Goal: Task Accomplishment & Management: Use online tool/utility

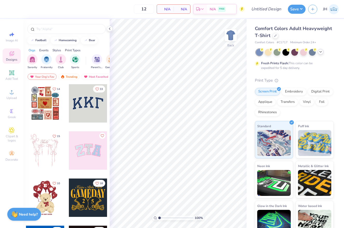
click at [318, 53] on div at bounding box center [321, 52] width 6 height 6
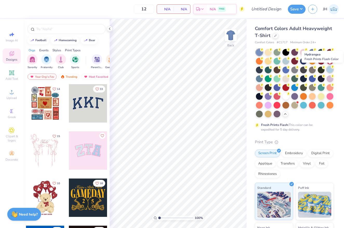
click at [332, 69] on div at bounding box center [329, 69] width 7 height 7
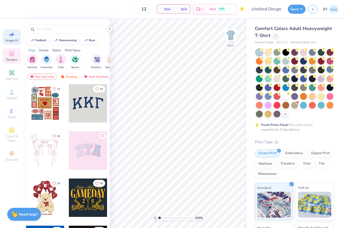
click at [11, 36] on icon at bounding box center [12, 34] width 6 height 6
select select "4"
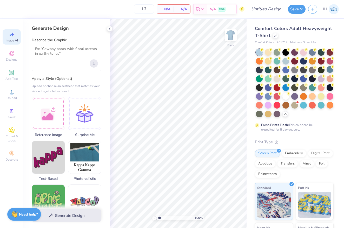
click at [95, 64] on div "Upload image" at bounding box center [94, 63] width 8 height 8
click at [94, 63] on icon "Upload image" at bounding box center [94, 64] width 2 height 2
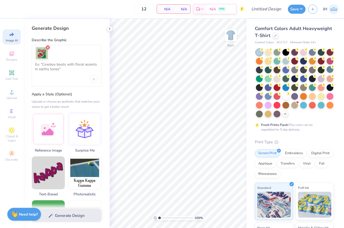
click at [47, 48] on line "Remove uploaded image" at bounding box center [48, 48] width 2 height 2
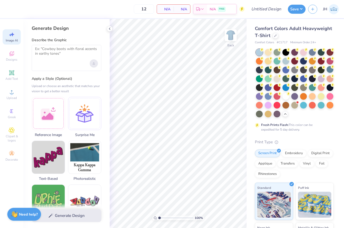
click at [93, 64] on div "Upload image" at bounding box center [94, 63] width 8 height 8
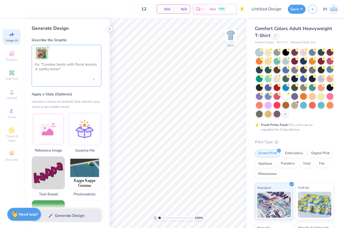
click at [64, 66] on textarea at bounding box center [66, 68] width 63 height 13
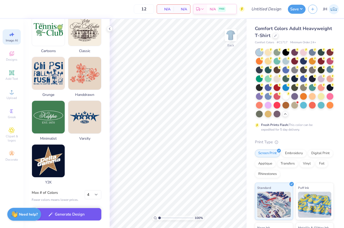
scroll to position [234, 0]
type textarea "recreate"
click at [62, 213] on button "Generate Design" at bounding box center [67, 214] width 70 height 13
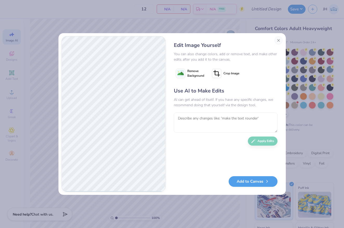
click at [192, 74] on span "Remove Background" at bounding box center [195, 73] width 17 height 9
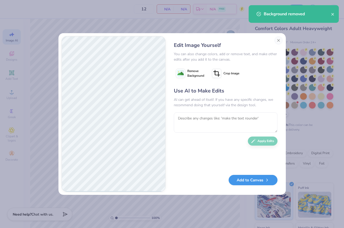
click at [246, 180] on button "Add to Canvas" at bounding box center [252, 180] width 49 height 11
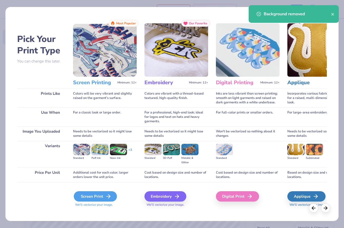
click at [98, 194] on div "Screen Print" at bounding box center [95, 197] width 43 height 10
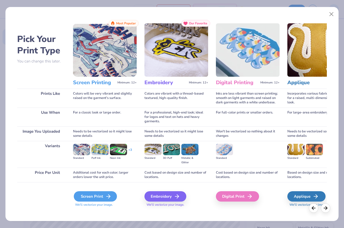
scroll to position [219, 0]
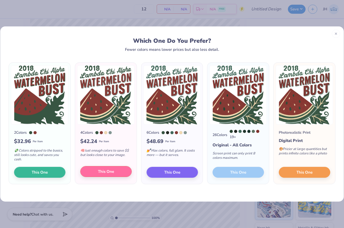
click at [114, 171] on span "This One" at bounding box center [106, 172] width 16 height 6
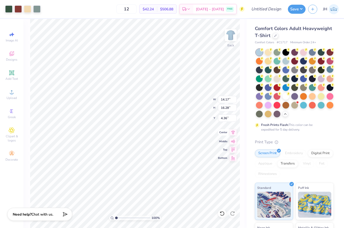
type input "6.53"
type input "7.50"
click at [233, 134] on icon at bounding box center [232, 133] width 7 height 6
click at [234, 150] on icon at bounding box center [233, 149] width 4 height 4
type input "3.00"
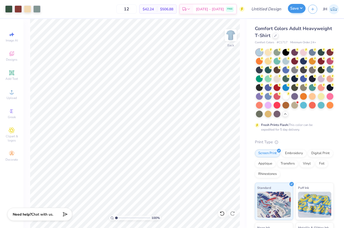
click at [297, 7] on button "Save" at bounding box center [297, 8] width 18 height 9
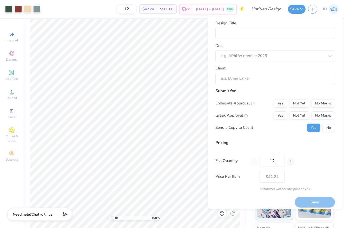
click at [135, 10] on input "12" at bounding box center [126, 8] width 20 height 9
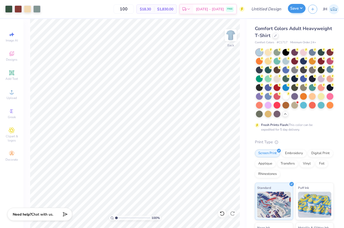
type input "100"
click at [298, 10] on button "Save" at bounding box center [297, 8] width 18 height 9
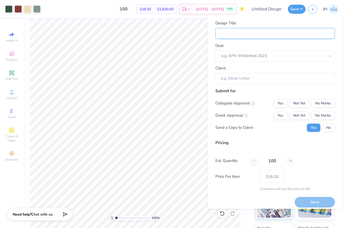
click at [267, 32] on input "Design Title" at bounding box center [274, 33] width 119 height 11
type input "W"
type input "Wa"
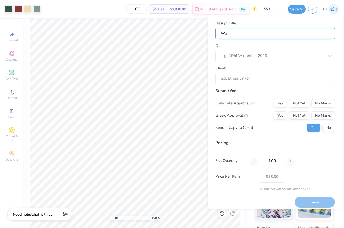
type input "Wat"
type input "Wate"
type input "Water"
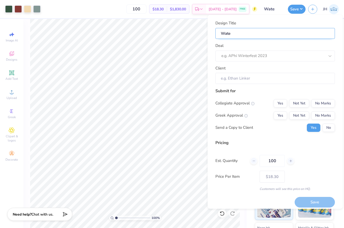
type input "Water"
type input "Waterm"
type input "Waterml"
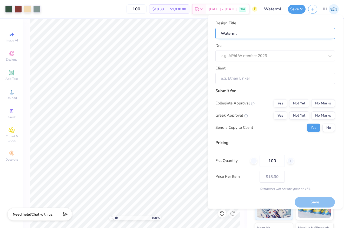
type input "Waterm"
type input "Waterme"
type input "Watermel"
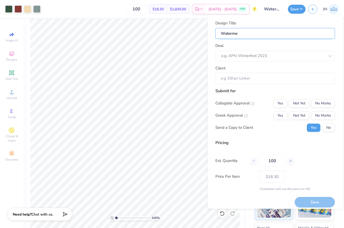
type input "Watermel"
type input "Watermelo"
type input "Watermelon"
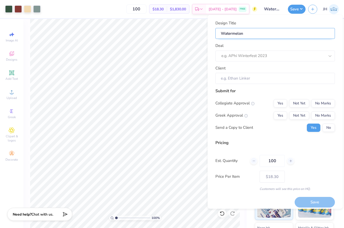
type input "Watermelon"
type input "Watermelon B"
type input "Watermelon Bu"
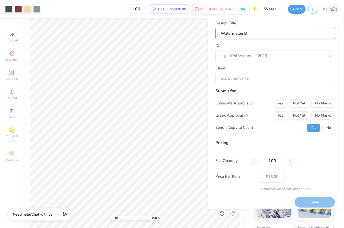
type input "Watermelon Bu"
type input "Watermelon Bus"
type input "Watermelon Bust"
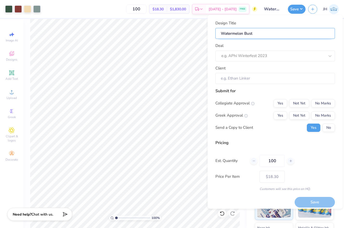
type input "Watermelon Bust"
type input "Watermelon Bust V"
type input "Watermelon Bust Vi"
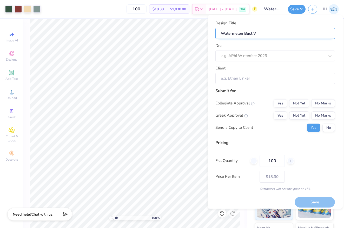
type input "Watermelon Bust Vi"
type input "Watermelon Bust Vin"
type input "Watermelon Bust Vint"
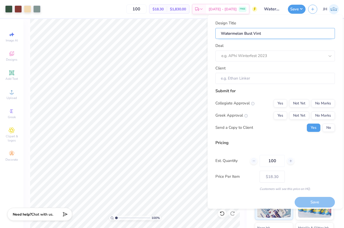
type input "Watermelon Bust Vinta"
type input "Watermelon Bust Vintag"
type input "Watermelon Bust Vintage"
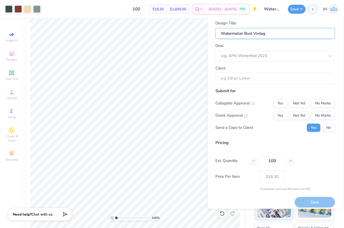
type input "Watermelon Bust Vintage"
type input "Watermelon Bust Vintage d"
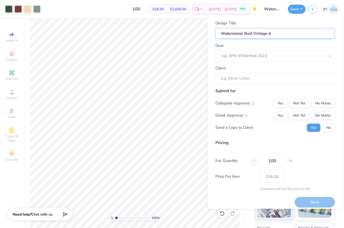
type input "Watermelon Bust Vintage de"
type input "Watermelon Bust Vintage des"
type input "Watermelon Bust Vintage desi"
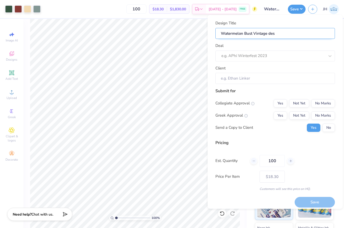
type input "Watermelon Bust Vintage desi"
type input "Watermelon Bust Vintage desig"
type input "Watermelon Bust Vintage design"
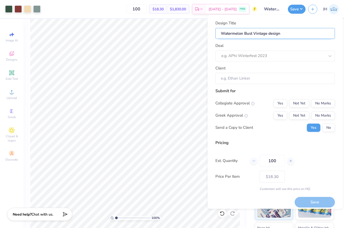
click at [270, 34] on input "Watermelon Bust Vintage design" at bounding box center [274, 33] width 119 height 11
type input "Watermelon Bust Vintage esign"
type input "Watermelon Bust Vintage Design"
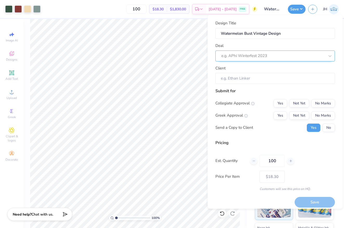
click at [281, 56] on div at bounding box center [272, 55] width 103 height 7
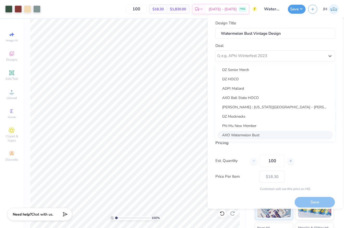
click at [258, 134] on div "AXO Watermelon Bust" at bounding box center [274, 135] width 115 height 9
type input "[PERSON_NAME]"
type input "$21.54"
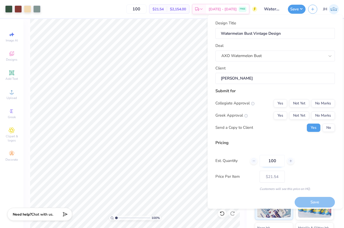
click at [278, 161] on input "100" at bounding box center [271, 161] width 25 height 12
type input "1"
type input "0"
type input "080"
type input "80"
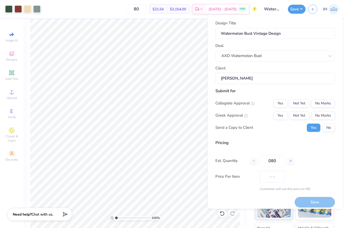
type input "$22.42"
type input "080"
click at [308, 168] on div "Pricing Est. Quantity 080 Price Per Item $22.42 Customers will see this price o…" at bounding box center [274, 166] width 119 height 52
click at [314, 116] on button "No Marks" at bounding box center [323, 115] width 24 height 8
click at [323, 102] on button "No Marks" at bounding box center [323, 103] width 24 height 8
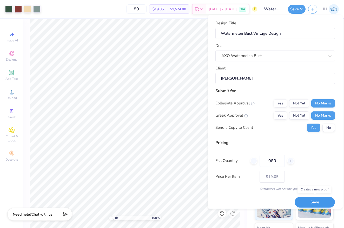
click at [316, 201] on button "Save" at bounding box center [314, 202] width 40 height 11
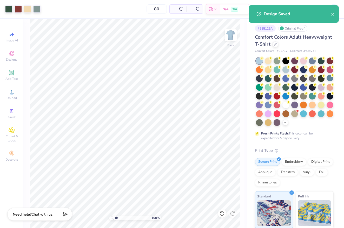
type input "$19.05"
